Goal: Understand process/instructions: Learn how to perform a task or action

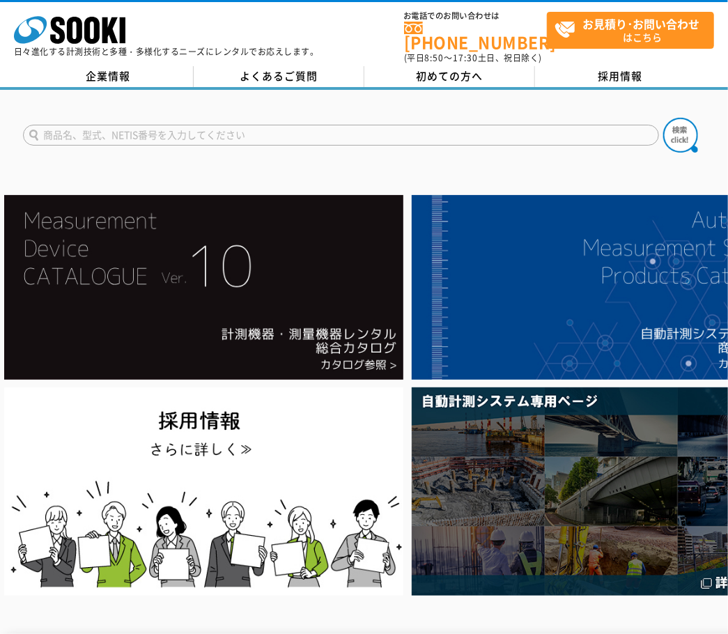
click at [467, 68] on span "初めての方へ" at bounding box center [449, 75] width 67 height 15
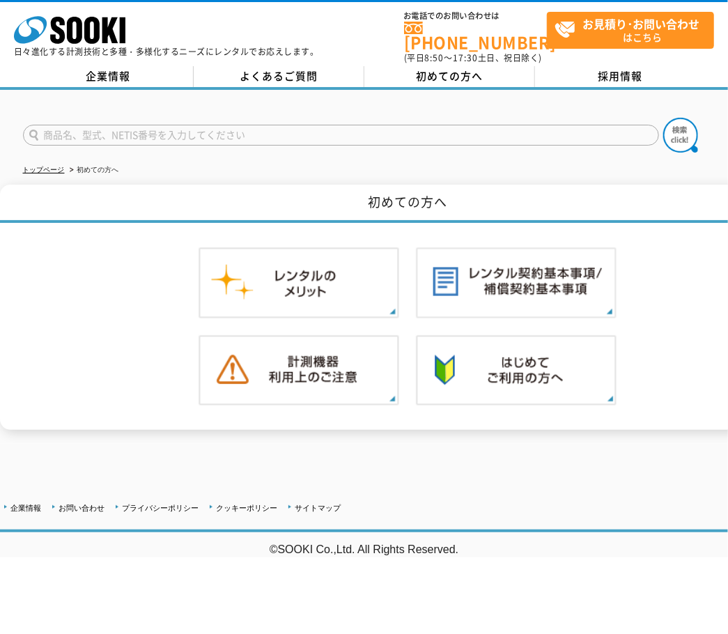
click at [450, 497] on div "企業情報 お問い合わせ プライバシーポリシー クッキーポリシー サイトマップ" at bounding box center [407, 506] width 815 height 18
click at [92, 42] on icon at bounding box center [91, 30] width 15 height 27
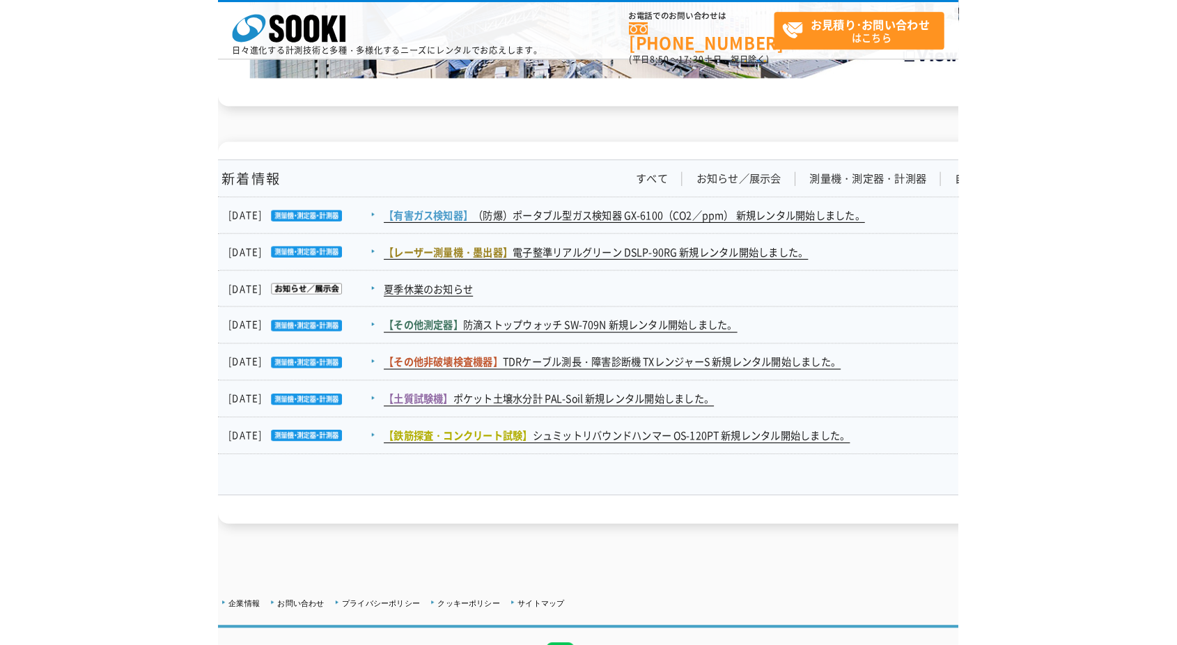
scroll to position [2446, 0]
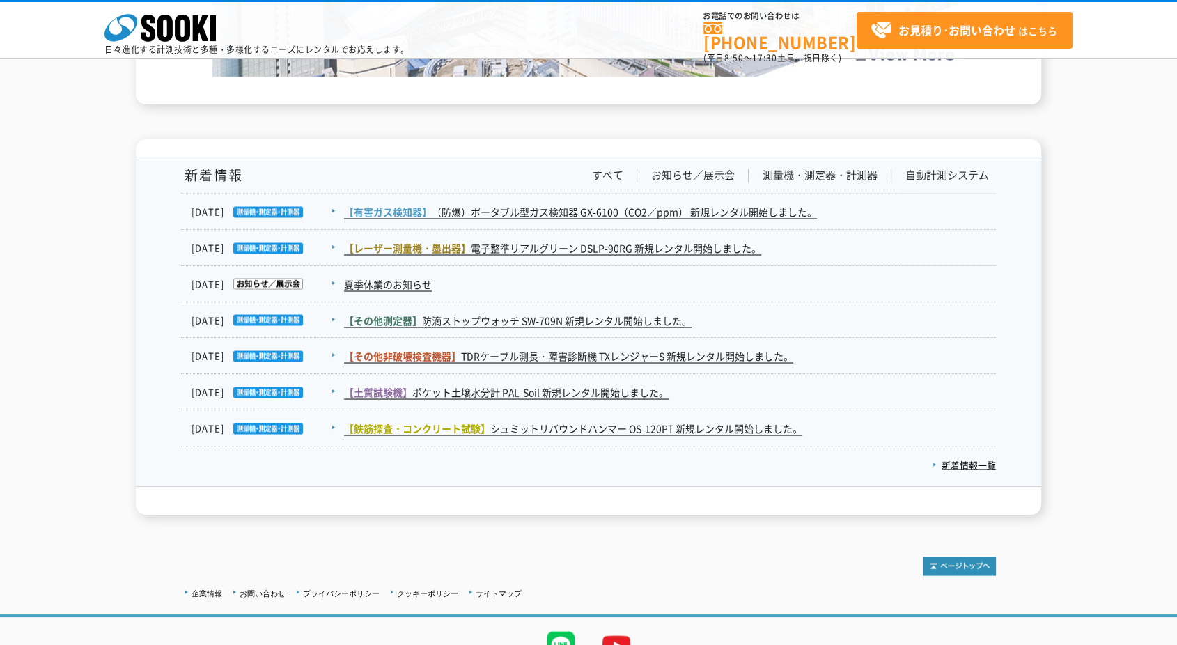
drag, startPoint x: 864, startPoint y: 81, endPoint x: 794, endPoint y: 66, distance: 72.0
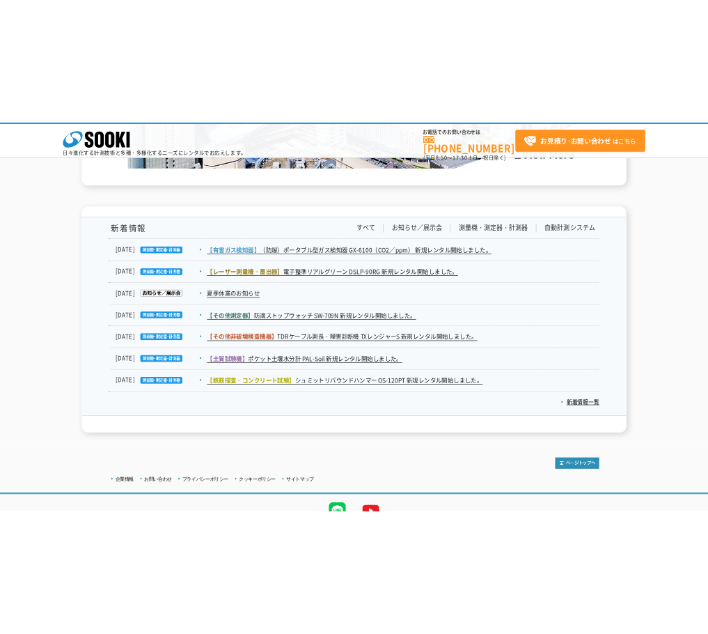
scroll to position [2401, 0]
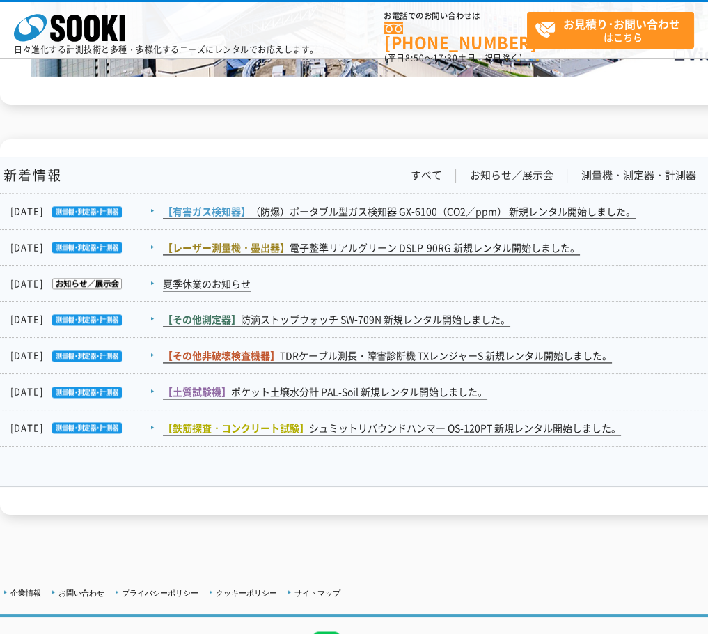
click at [355, 6] on div "株式会社 ソーキ spMenu 日々進化する計測技術と多種・多様化するニーズにレンタルでお応えします。 お電話でのお問い合わせは [PHONE_NUMBER]…" at bounding box center [354, 33] width 708 height 63
